Goal: Find specific page/section: Find specific page/section

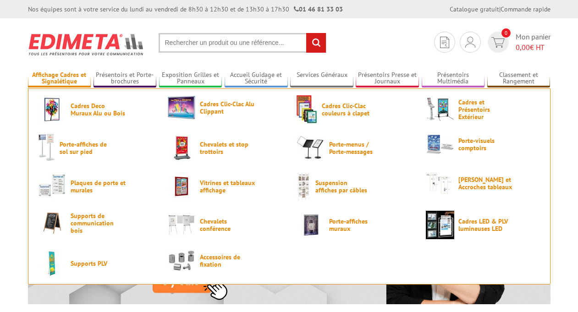
click at [60, 74] on link "Affichage Cadres et Signalétique" at bounding box center [59, 78] width 63 height 15
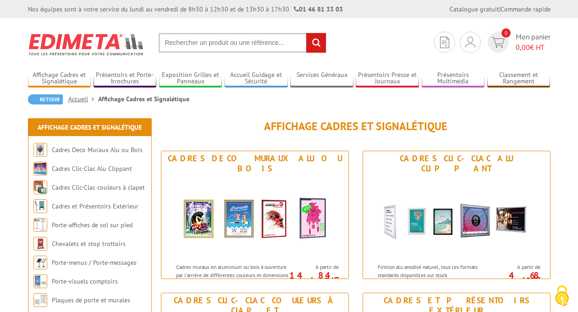
click at [190, 43] on input "text" at bounding box center [243, 43] width 168 height 20
type input "visu clic"
click at [314, 41] on input "rechercher" at bounding box center [316, 43] width 20 height 20
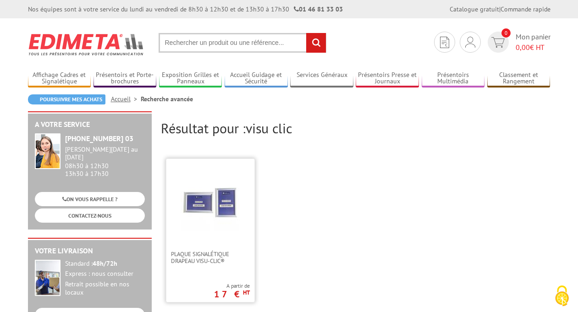
click at [215, 205] on img at bounding box center [211, 203] width 60 height 60
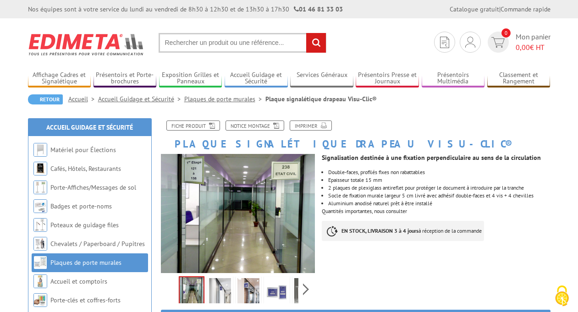
click at [194, 46] on input "text" at bounding box center [243, 43] width 168 height 20
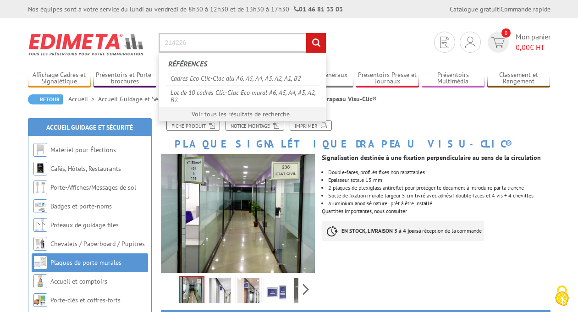
type input "214226"
click at [315, 42] on input "rechercher" at bounding box center [316, 43] width 20 height 20
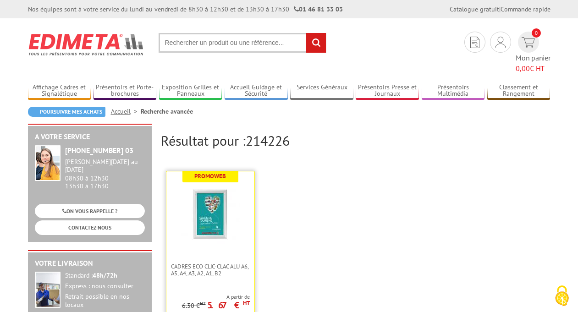
click at [201, 185] on img at bounding box center [211, 215] width 60 height 60
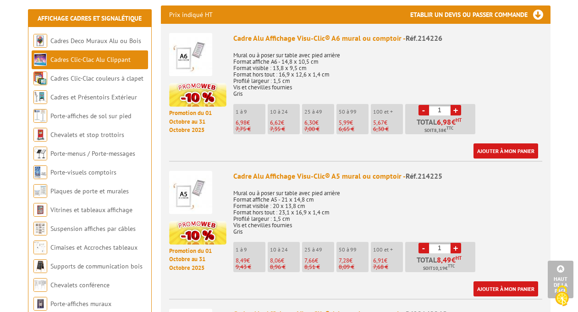
scroll to position [385, 0]
